Goal: Task Accomplishment & Management: Manage account settings

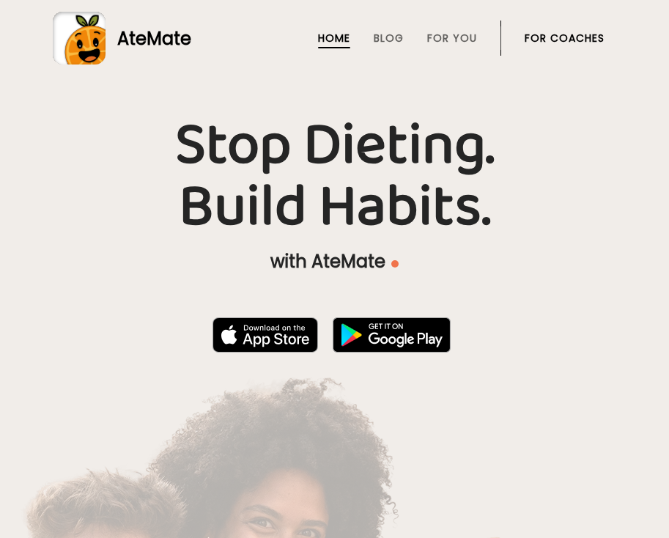
click at [591, 32] on link "For Coaches" at bounding box center [565, 38] width 80 height 12
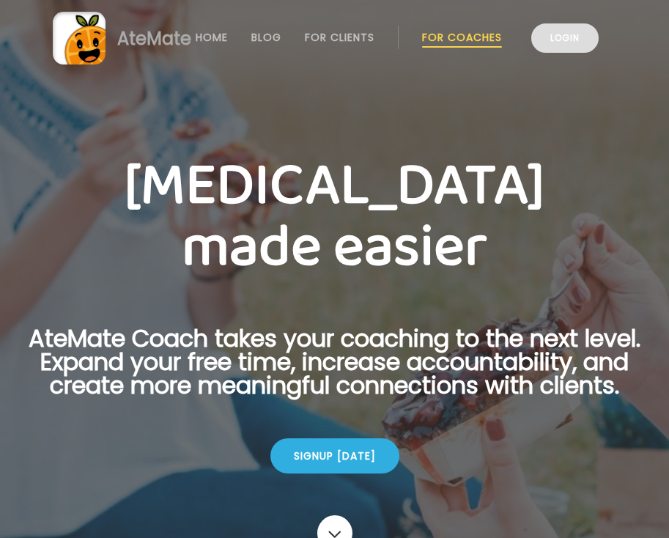
click at [578, 33] on link "Login" at bounding box center [564, 37] width 67 height 29
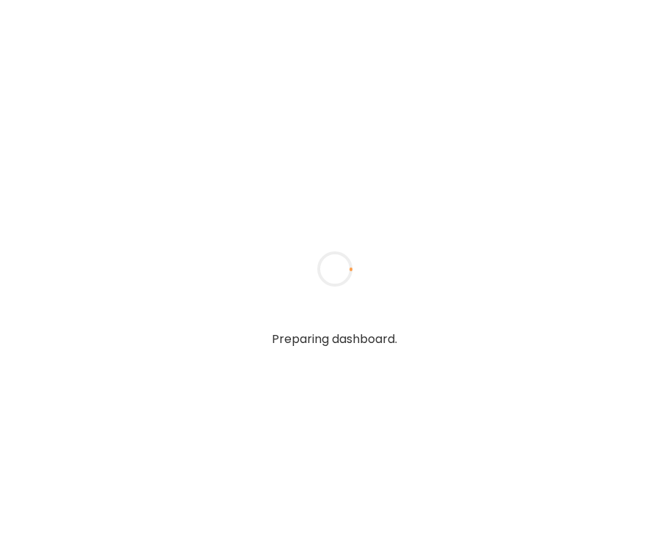
click at [575, 33] on div "Preparing dashboard." at bounding box center [334, 269] width 669 height 538
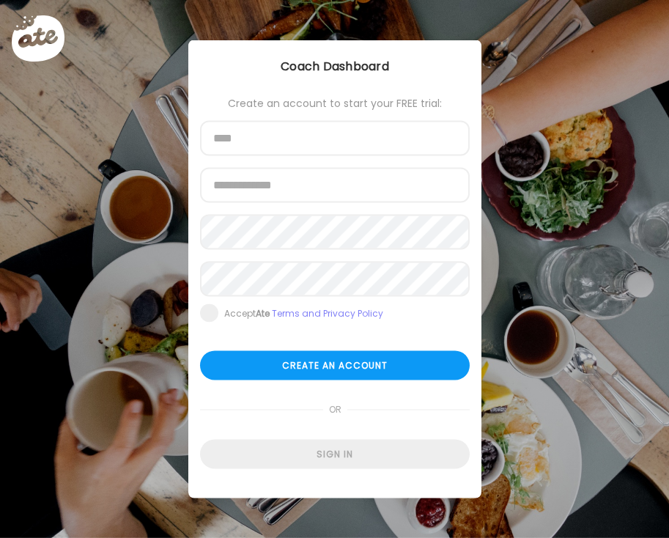
type input "**********"
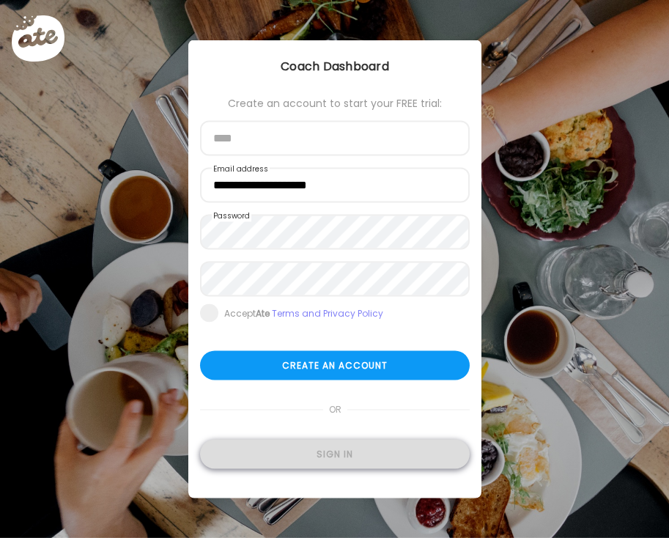
click at [339, 446] on div "Sign in" at bounding box center [335, 454] width 270 height 29
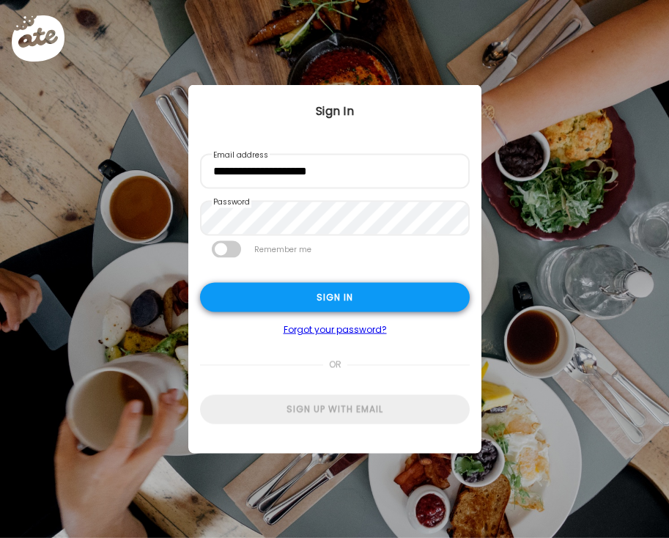
click at [348, 298] on div "Sign in" at bounding box center [335, 297] width 270 height 29
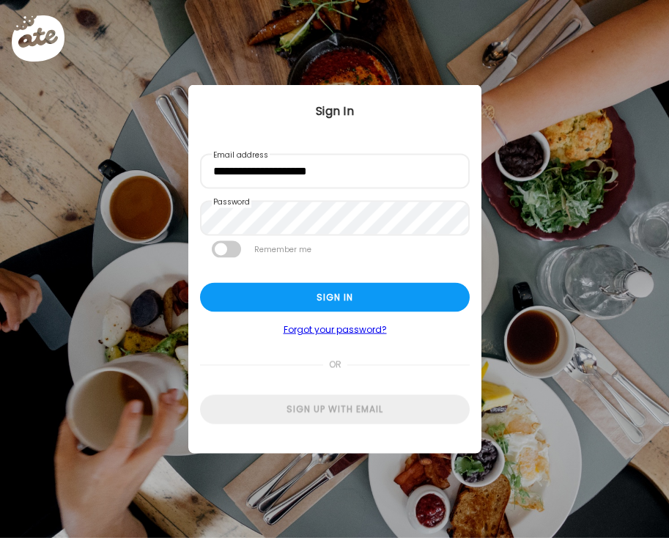
type input "**********"
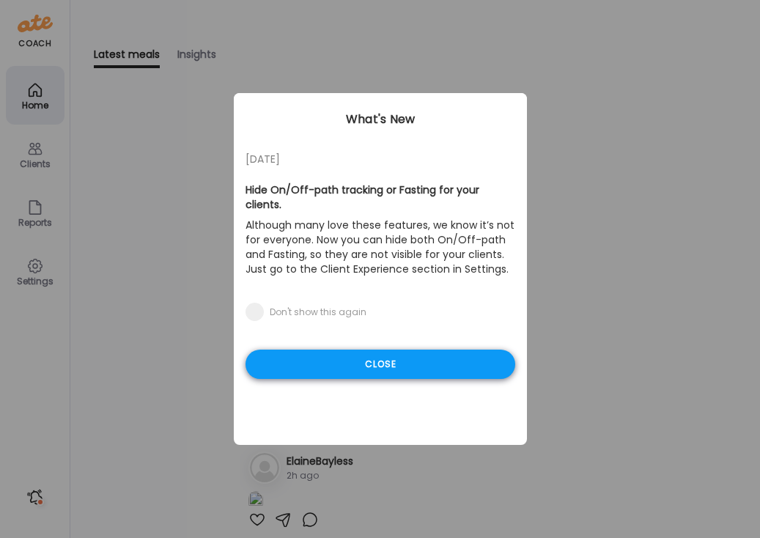
click at [395, 350] on div "Close" at bounding box center [381, 364] width 270 height 29
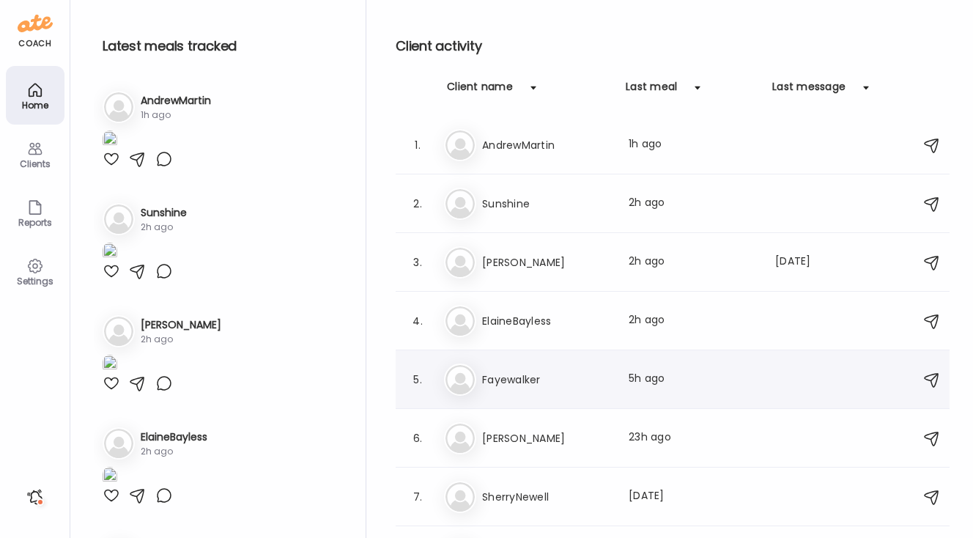
click at [522, 364] on div "Fa Fayewalker Last meal: 5h ago" at bounding box center [675, 380] width 462 height 32
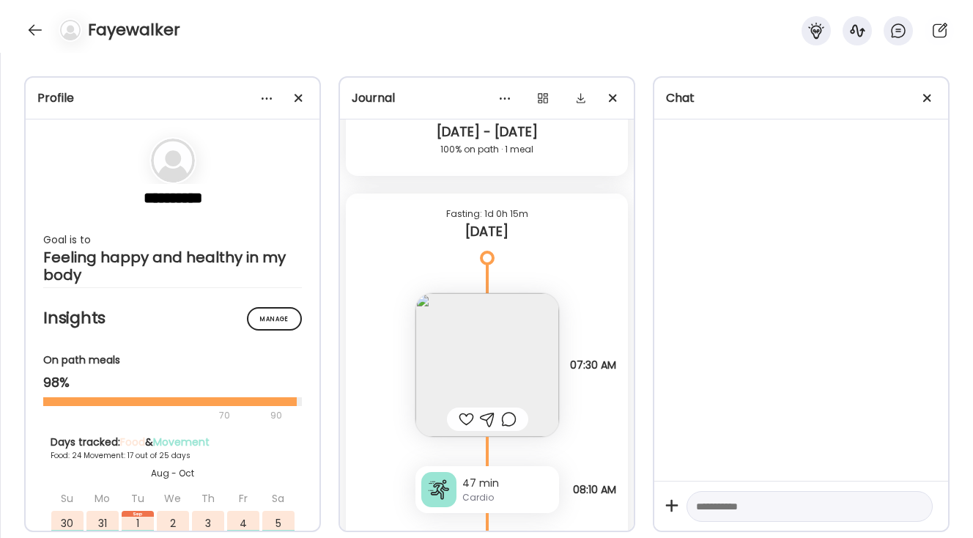
scroll to position [40808, 0]
click at [668, 96] on span at bounding box center [928, 98] width 8 height 8
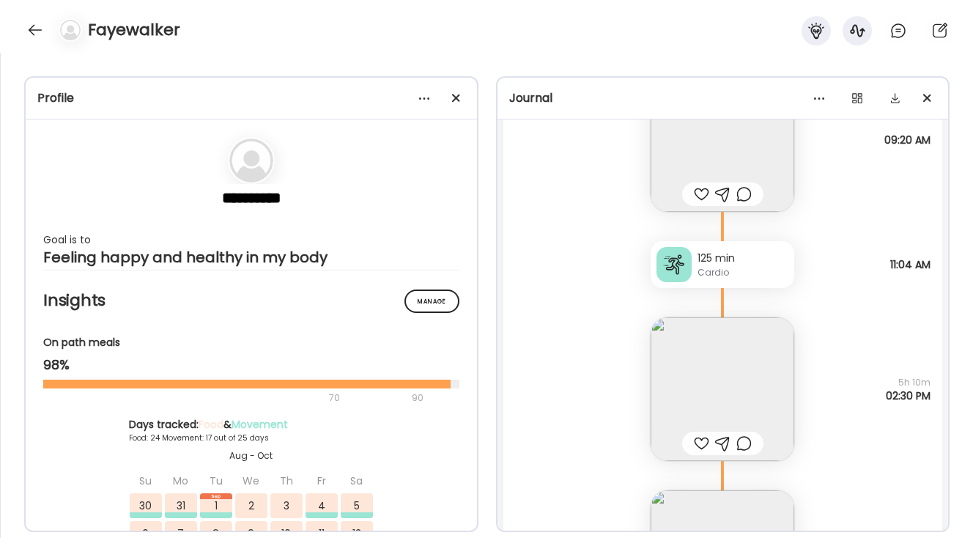
scroll to position [34940, 0]
